Goal: Task Accomplishment & Management: Manage account settings

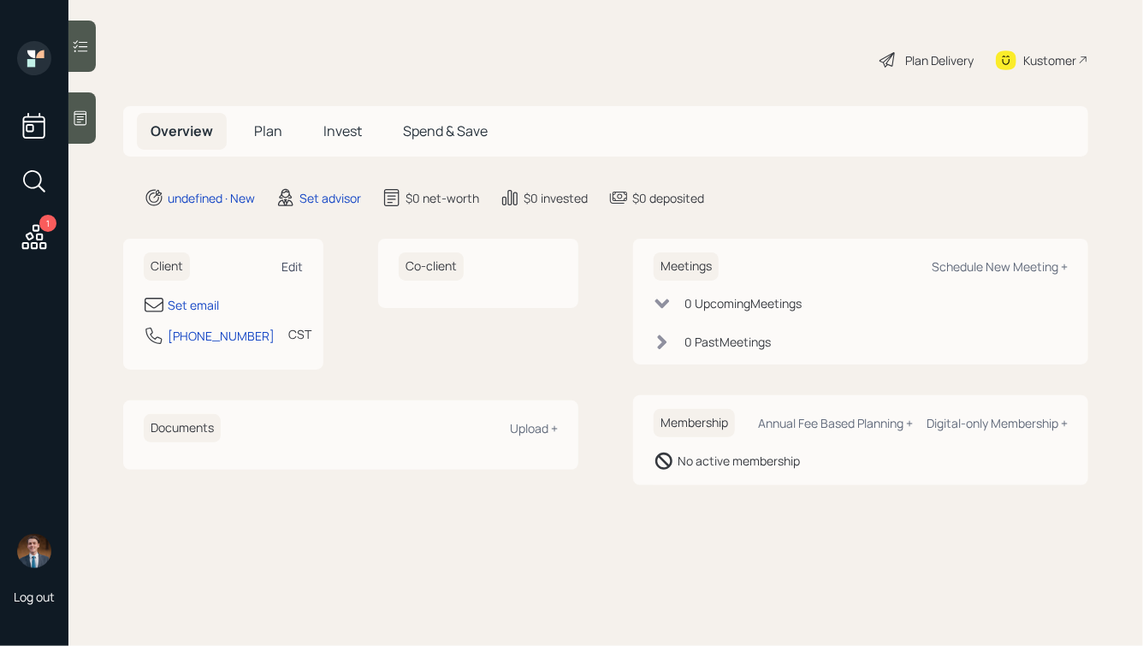
click at [301, 265] on div "Edit" at bounding box center [291, 266] width 21 height 16
select select "America/[GEOGRAPHIC_DATA]"
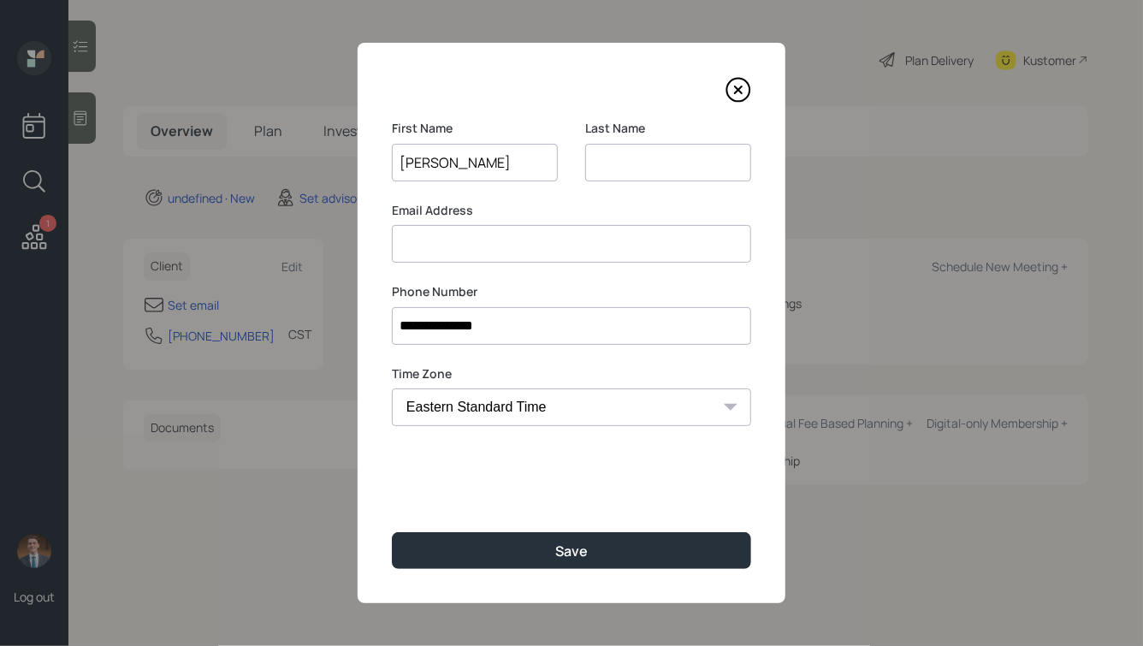
type input "[PERSON_NAME]"
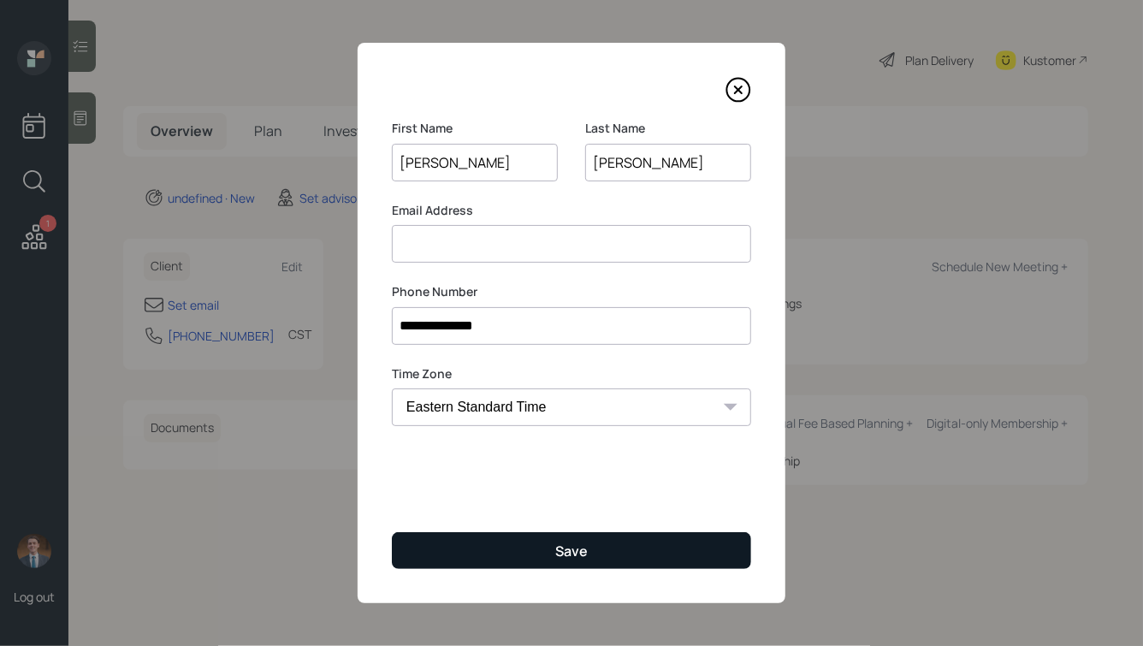
type input "[PERSON_NAME]"
click at [593, 545] on button "Save" at bounding box center [571, 550] width 359 height 37
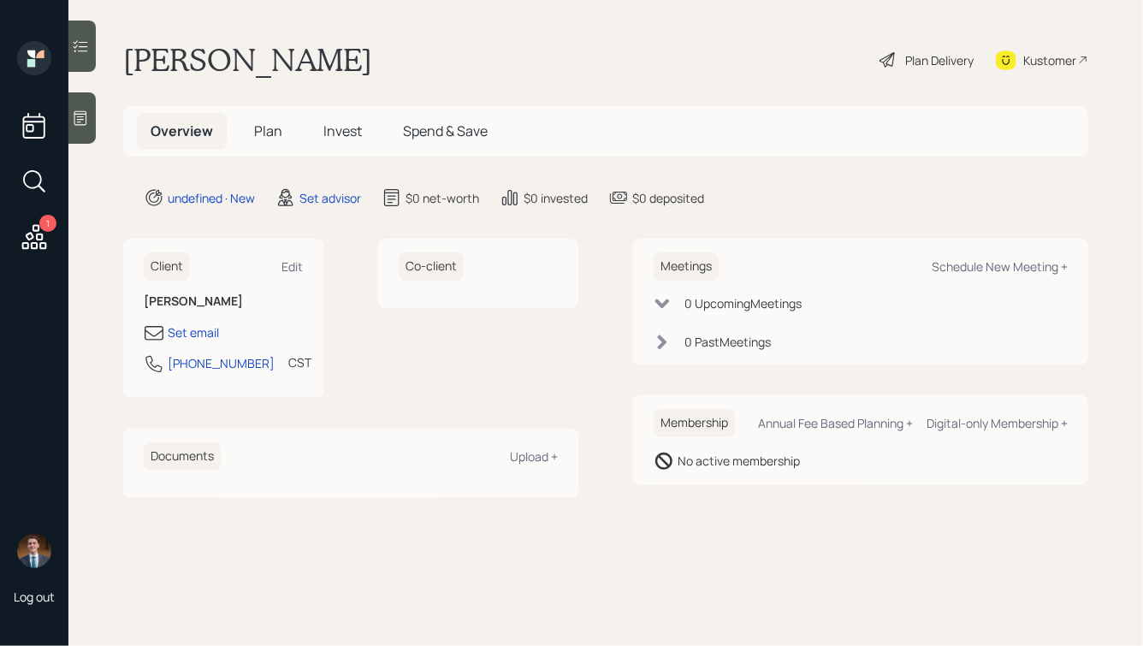
click at [78, 117] on icon at bounding box center [80, 117] width 17 height 17
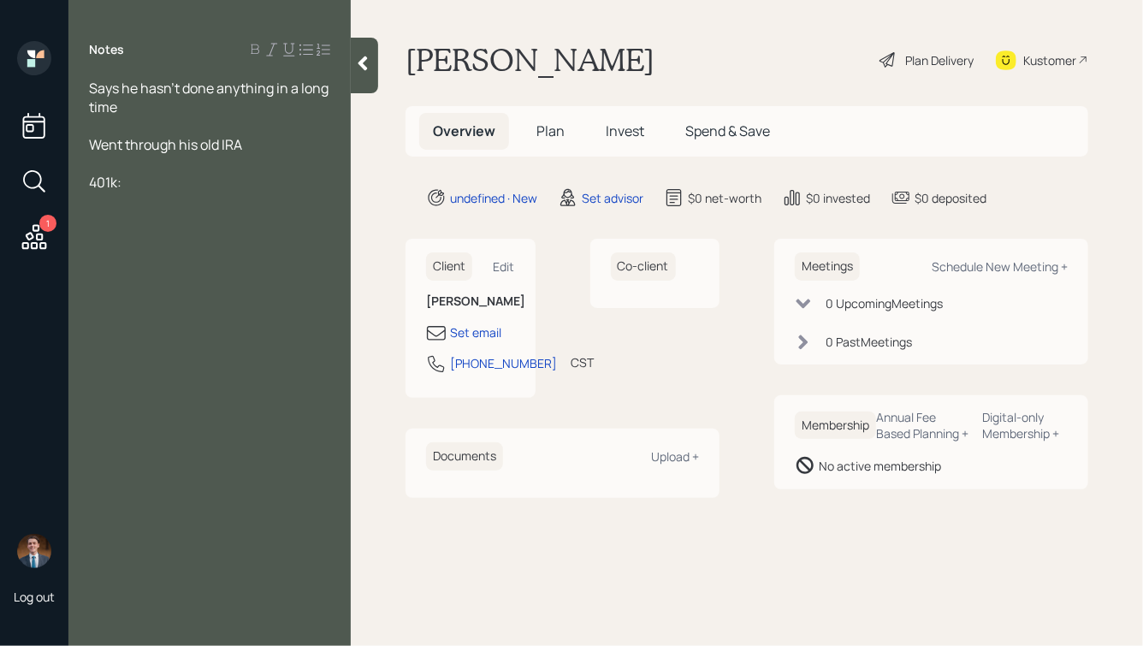
click at [132, 134] on div at bounding box center [209, 125] width 241 height 19
click at [109, 117] on div at bounding box center [209, 125] width 241 height 19
click at [264, 164] on div "Went through his old IRA" at bounding box center [209, 163] width 241 height 19
click at [176, 226] on div "401k:" at bounding box center [209, 219] width 241 height 19
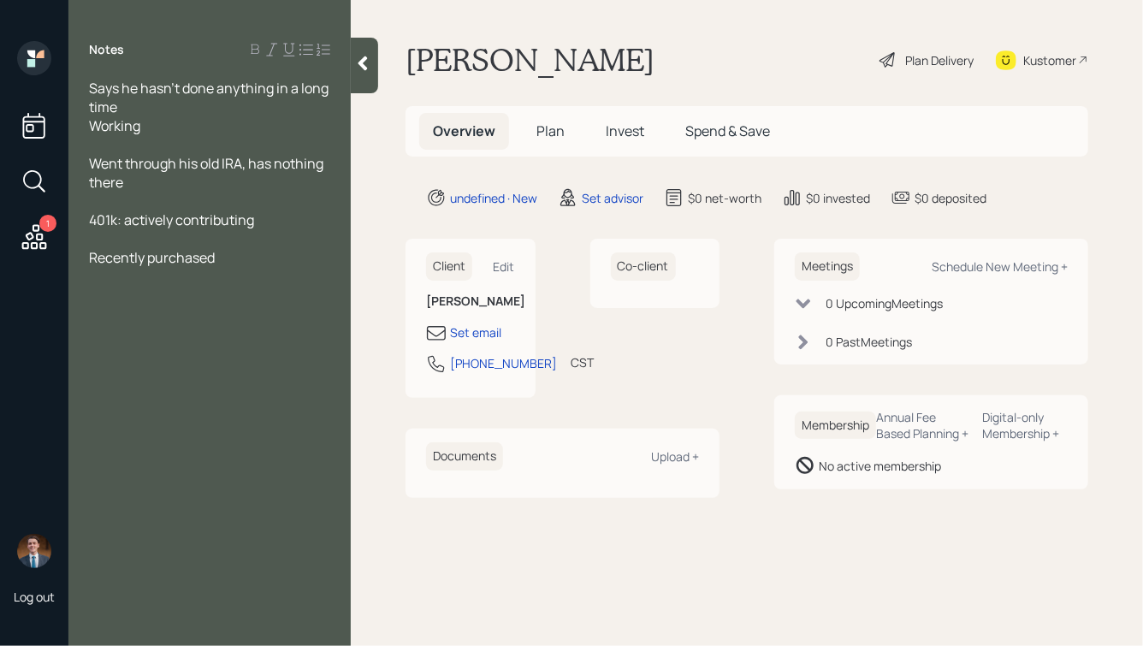
drag, startPoint x: 235, startPoint y: 257, endPoint x: 71, endPoint y: 259, distance: 164.2
click at [71, 259] on div "Says he hasn't done anything in a long time Working Went through his old IRA, h…" at bounding box center [209, 173] width 282 height 188
click at [269, 220] on div "401k: actively contributing" at bounding box center [209, 219] width 241 height 19
click at [279, 230] on div at bounding box center [209, 238] width 241 height 19
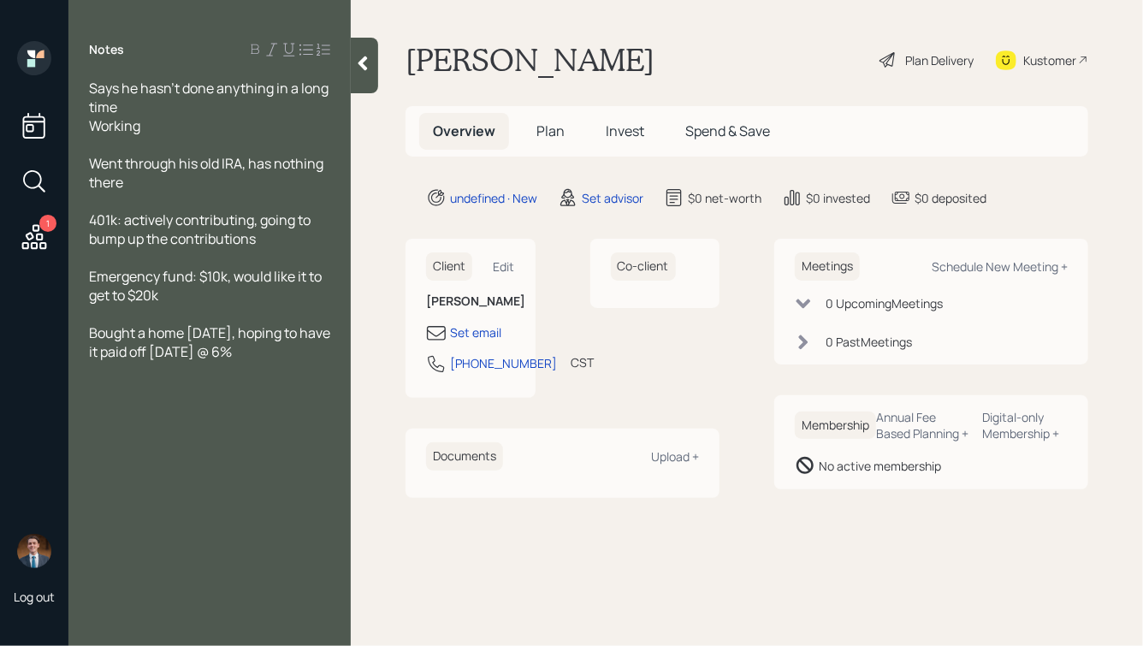
click at [360, 62] on icon at bounding box center [362, 63] width 9 height 15
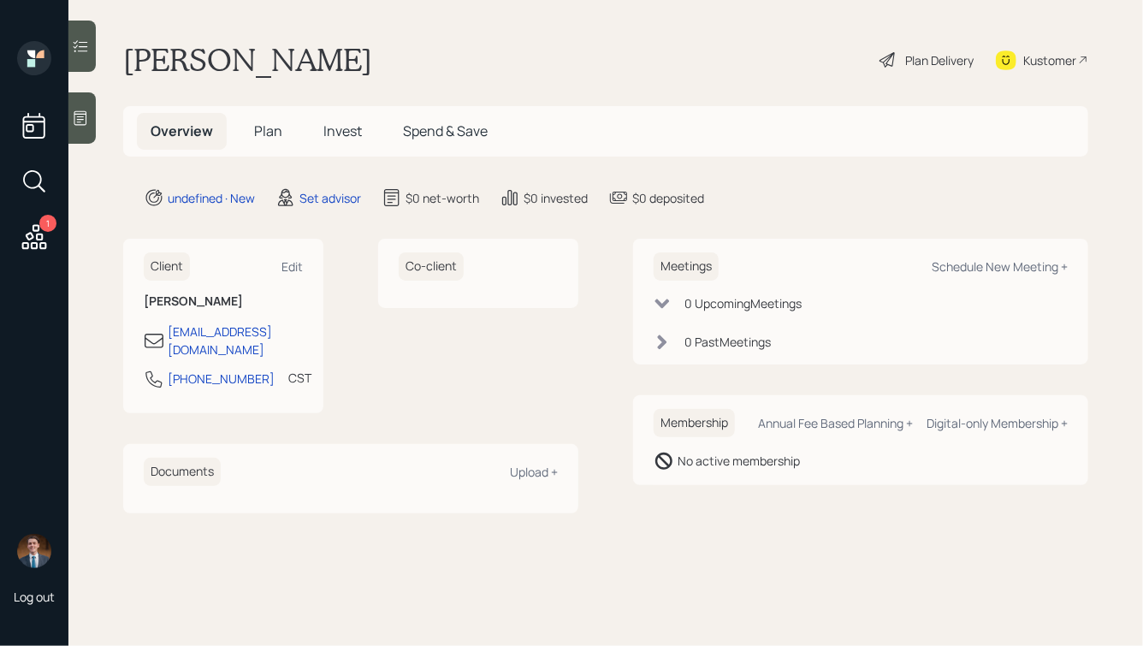
click at [90, 110] on div at bounding box center [81, 117] width 27 height 51
